Goal: Transaction & Acquisition: Book appointment/travel/reservation

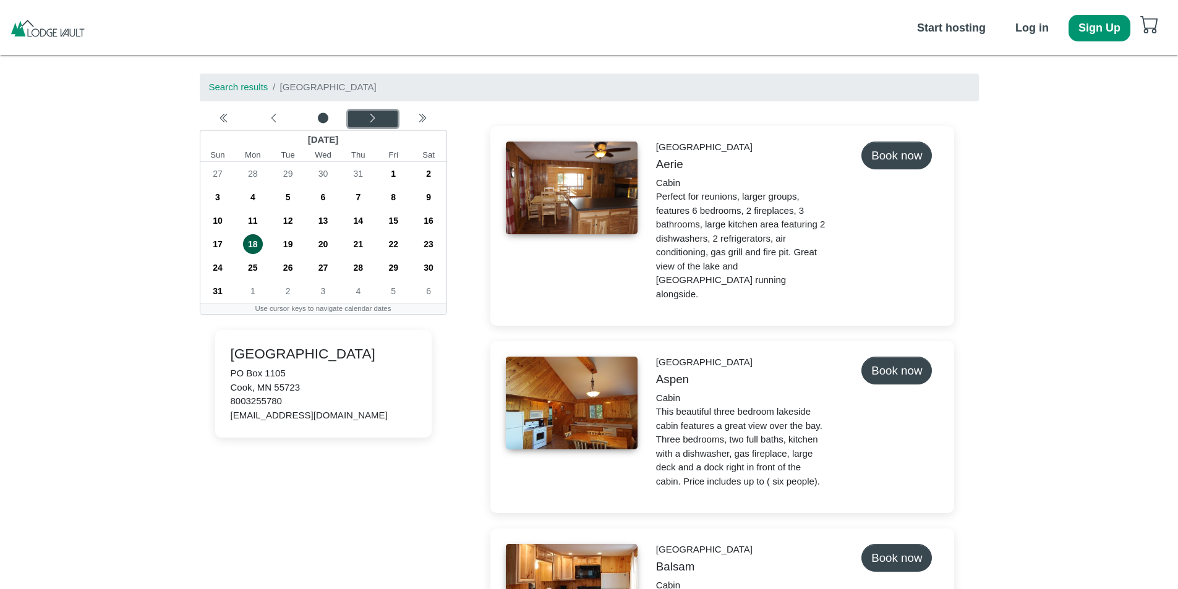
click at [358, 119] on div "Next month" at bounding box center [372, 119] width 45 height 12
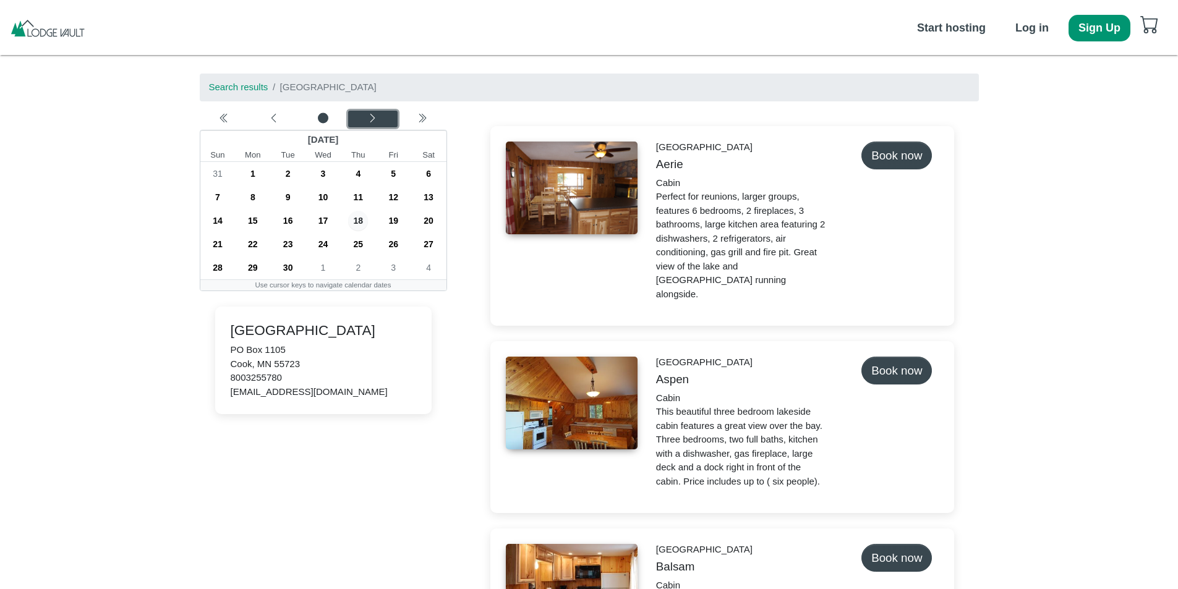
click at [364, 112] on button "Next month" at bounding box center [372, 119] width 49 height 17
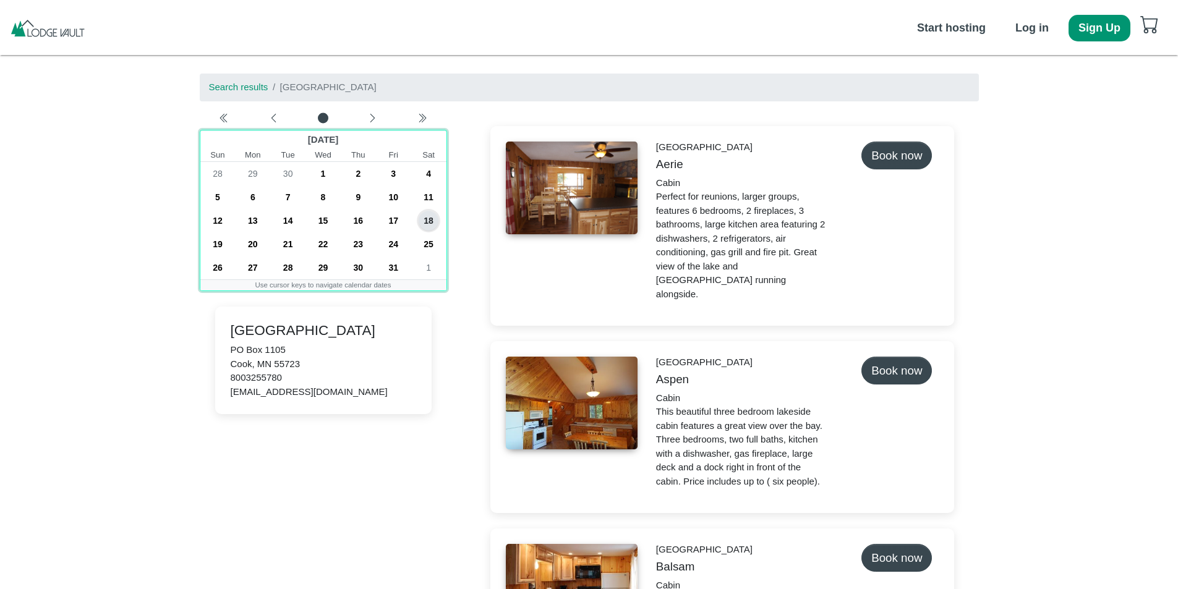
click at [273, 192] on div "7" at bounding box center [287, 198] width 35 height 24
click at [281, 191] on span "7" at bounding box center [288, 197] width 20 height 20
click at [216, 220] on span "12" at bounding box center [218, 221] width 20 height 20
click at [287, 195] on span "7" at bounding box center [288, 197] width 20 height 20
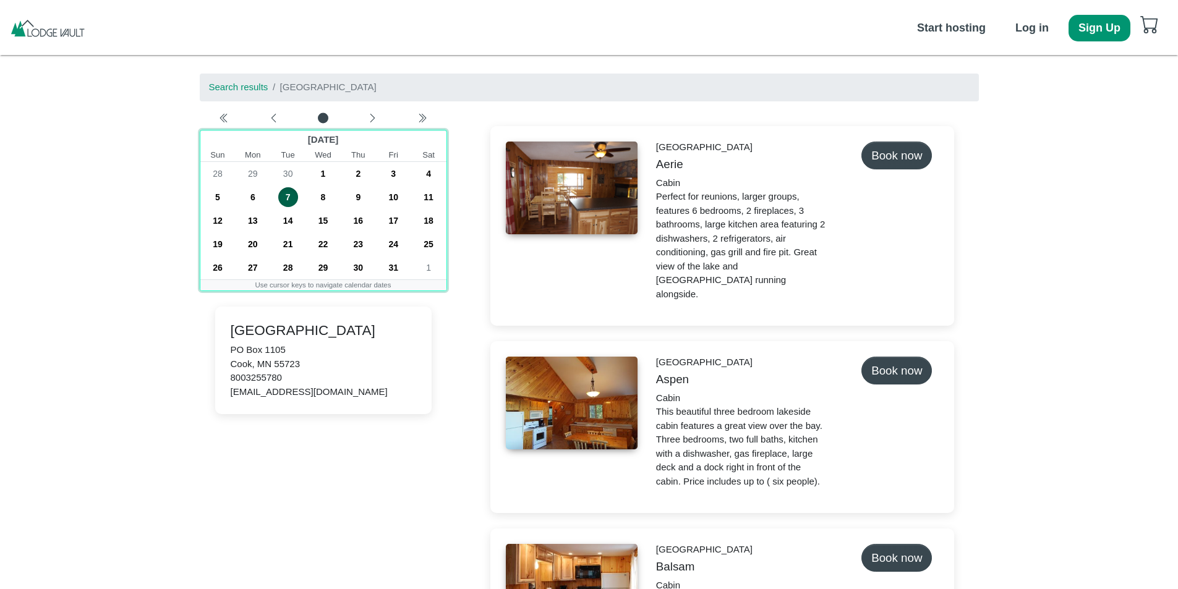
click at [287, 195] on span "7" at bounding box center [288, 197] width 20 height 20
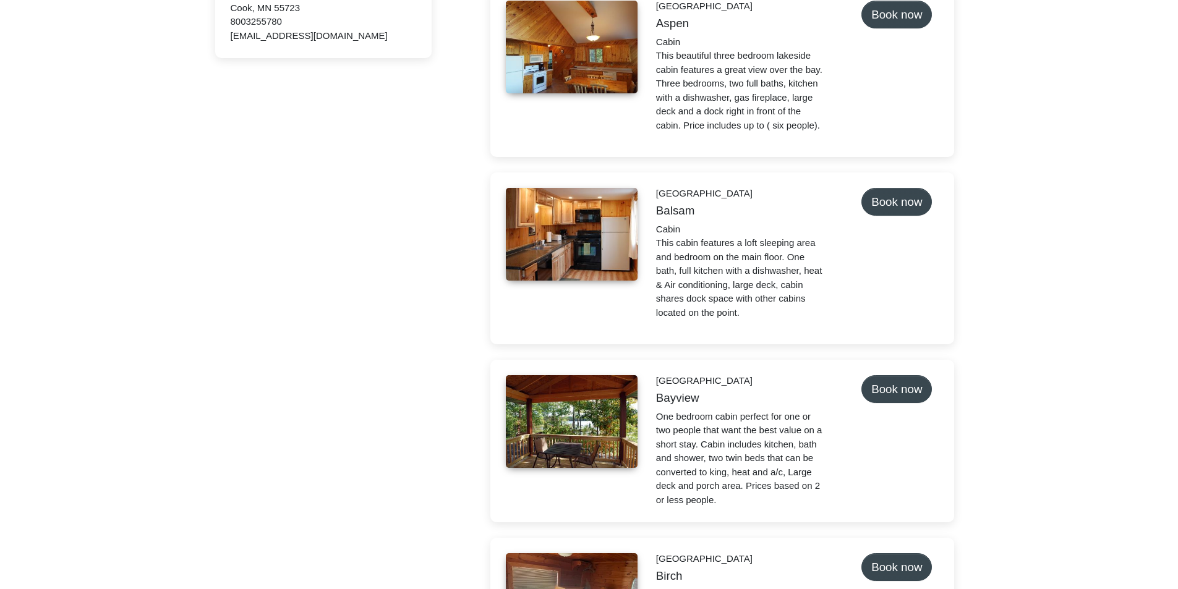
scroll to position [371, 0]
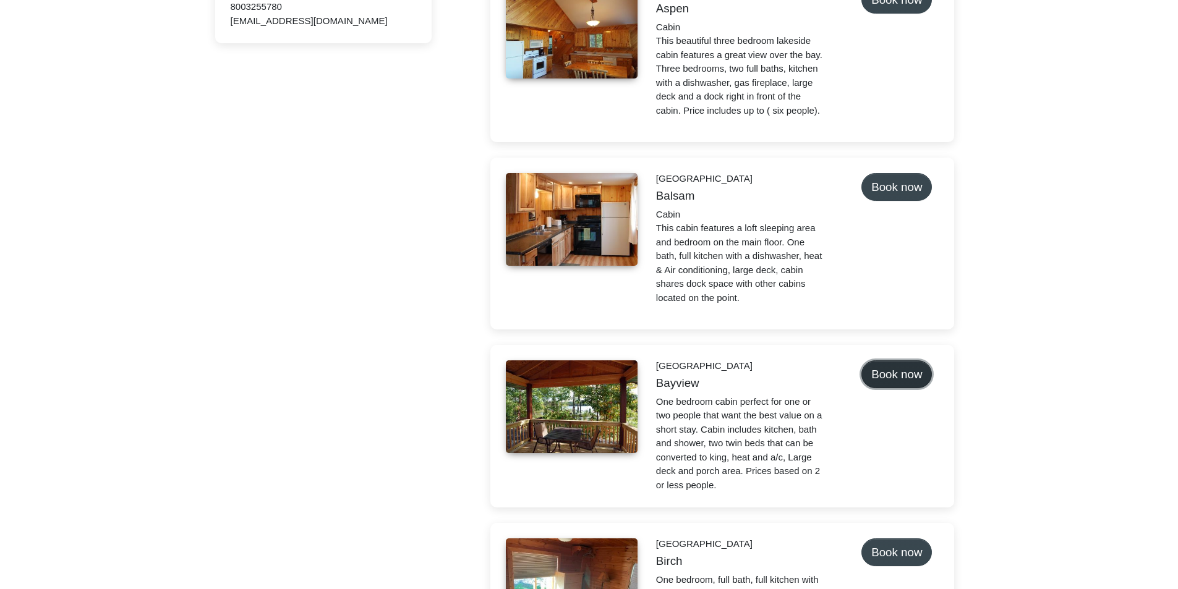
select select "*"
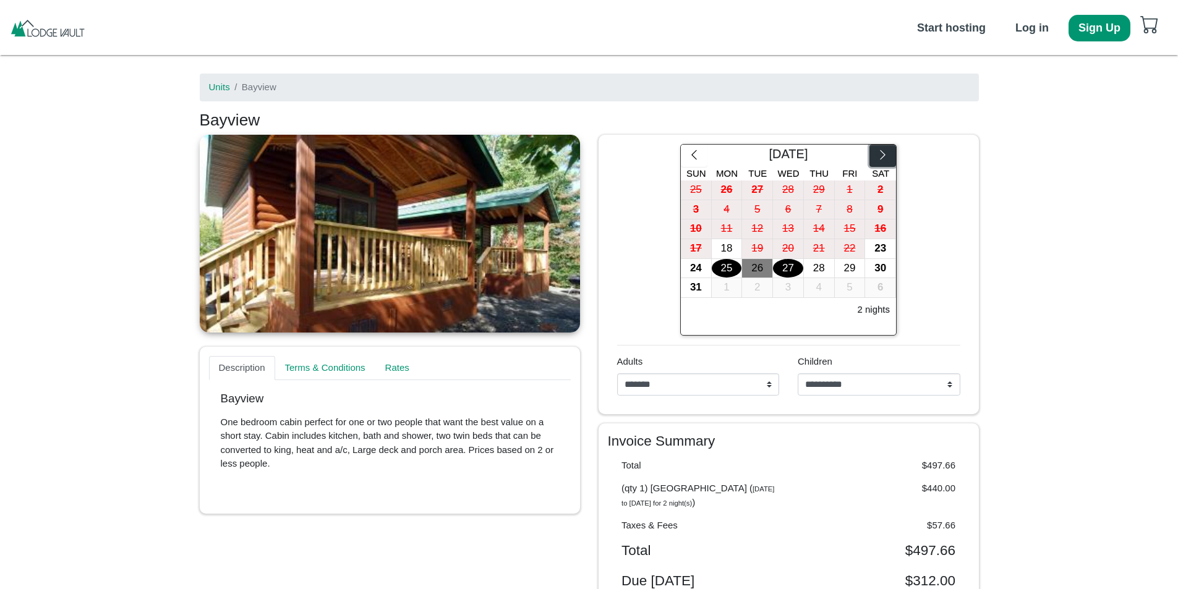
click at [883, 154] on icon "chevron right" at bounding box center [882, 154] width 5 height 9
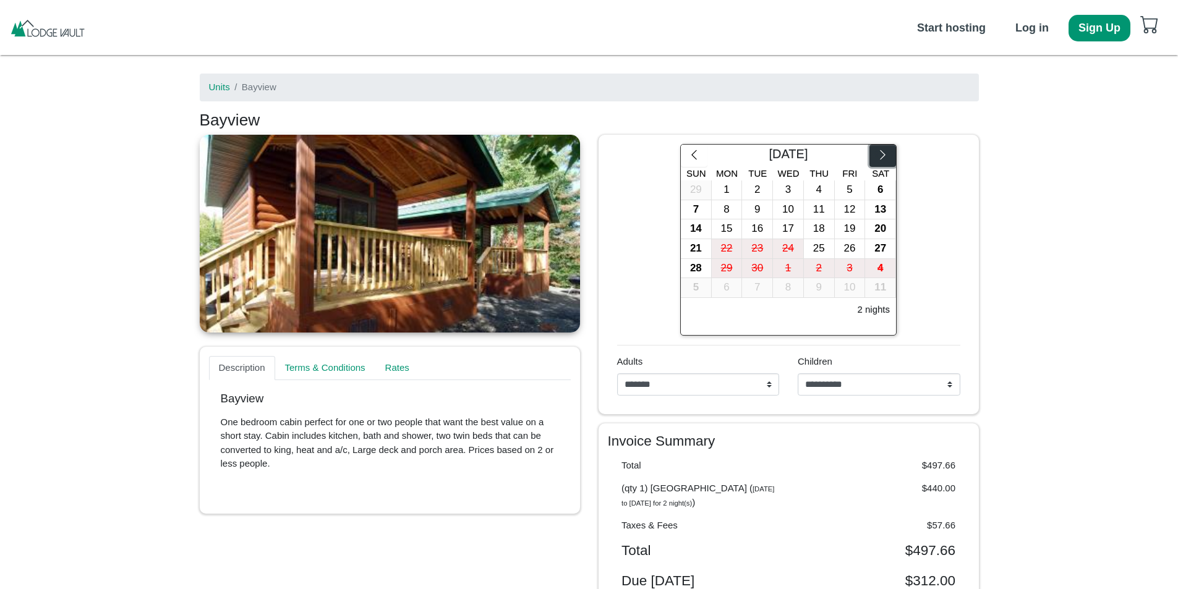
click at [883, 154] on icon "chevron right" at bounding box center [882, 154] width 5 height 9
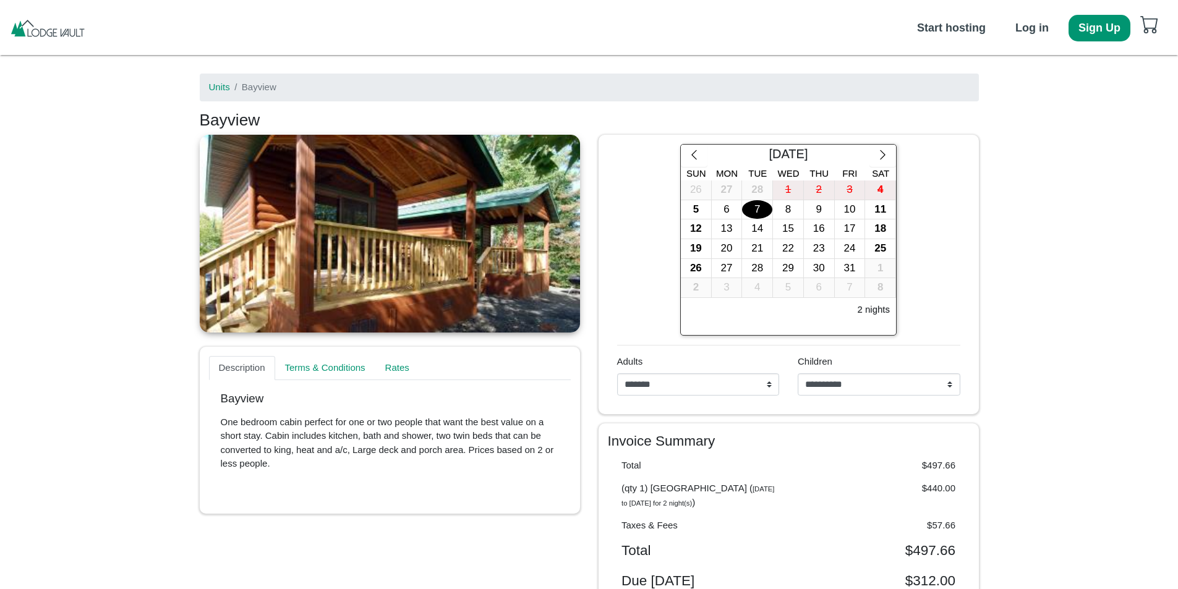
click at [750, 212] on div "7" at bounding box center [757, 209] width 30 height 19
click at [690, 236] on div "12" at bounding box center [696, 229] width 30 height 19
click at [116, 54] on nav "Start hosting Log in Sign Up" at bounding box center [589, 27] width 1178 height 55
click at [55, 38] on div at bounding box center [47, 27] width 77 height 24
click at [11, 26] on img at bounding box center [47, 28] width 77 height 19
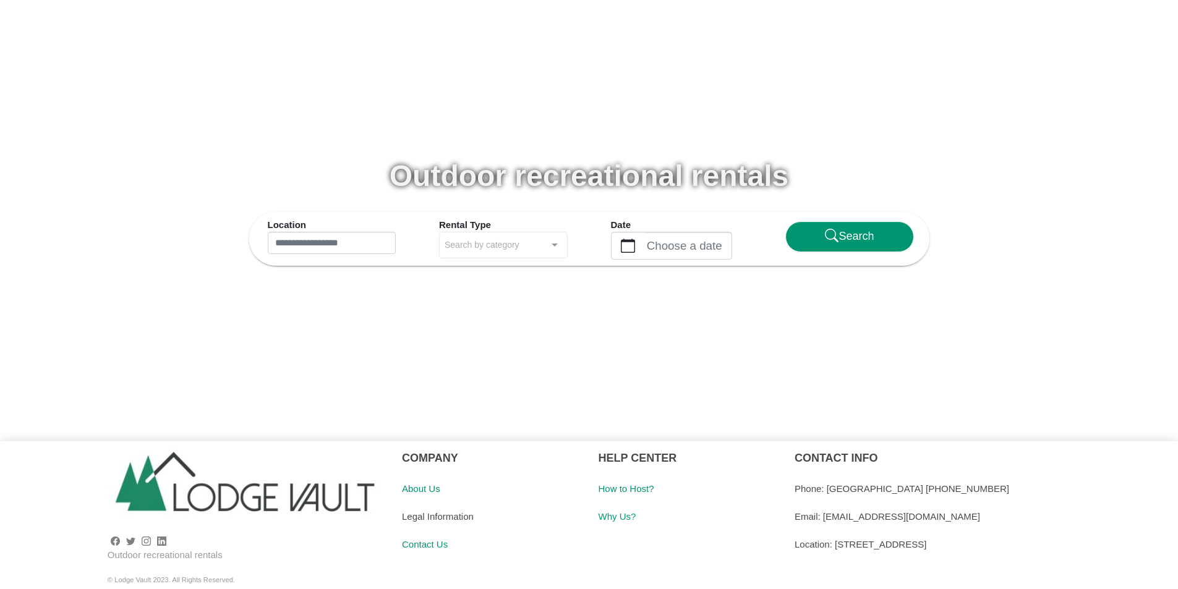
scroll to position [80, 0]
